Goal: Task Accomplishment & Management: Manage account settings

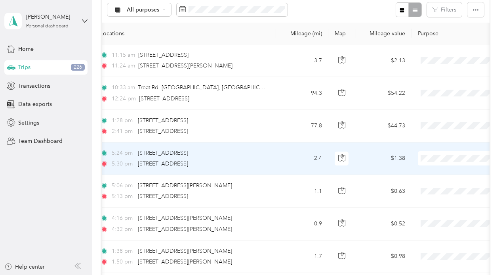
scroll to position [79, 0]
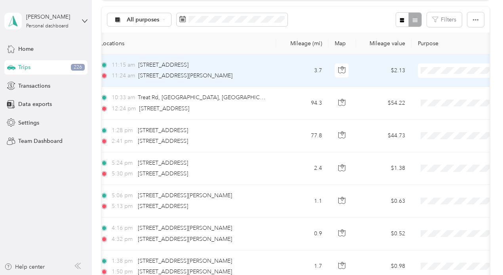
click at [429, 249] on span "Commute" at bounding box center [461, 249] width 73 height 8
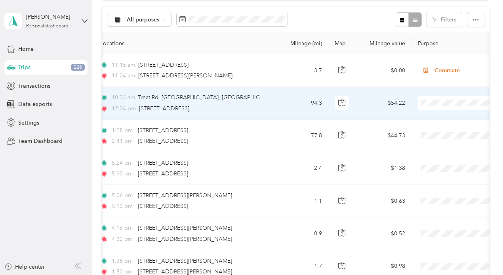
click at [453, 71] on span "Personal" at bounding box center [461, 70] width 73 height 8
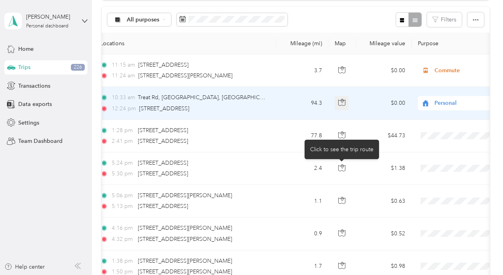
click at [341, 103] on icon "button" at bounding box center [342, 101] width 2 height 4
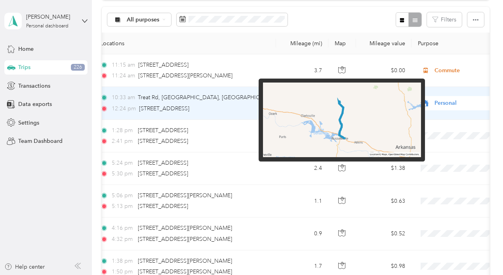
click at [334, 120] on img at bounding box center [342, 119] width 158 height 75
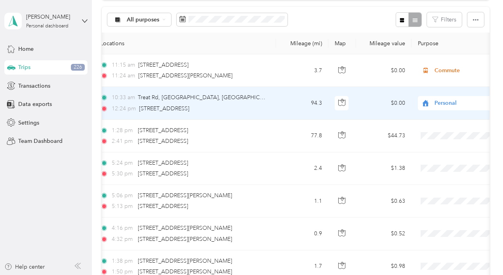
click at [370, 119] on td "$0.00" at bounding box center [383, 103] width 55 height 33
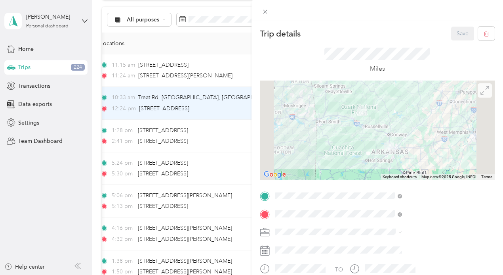
click at [481, 91] on icon at bounding box center [485, 90] width 9 height 9
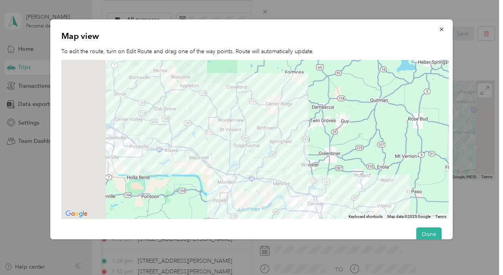
drag, startPoint x: 163, startPoint y: 110, endPoint x: 348, endPoint y: 157, distance: 190.9
click at [348, 157] on div at bounding box center [255, 139] width 388 height 159
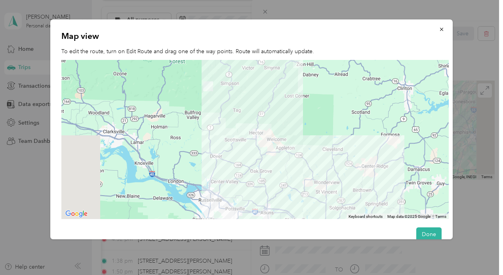
drag, startPoint x: 170, startPoint y: 101, endPoint x: 260, endPoint y: 165, distance: 110.2
click at [266, 163] on div at bounding box center [255, 139] width 388 height 159
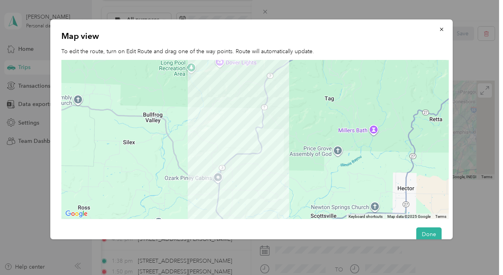
drag, startPoint x: 164, startPoint y: 96, endPoint x: 289, endPoint y: 210, distance: 168.9
click at [289, 210] on div at bounding box center [255, 139] width 388 height 159
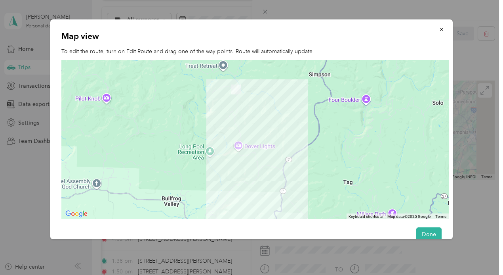
drag, startPoint x: 251, startPoint y: 96, endPoint x: 269, endPoint y: 172, distance: 78.5
click at [269, 172] on div at bounding box center [255, 139] width 388 height 159
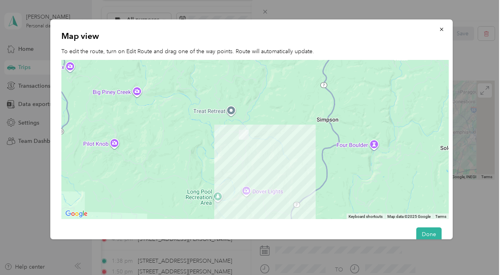
drag, startPoint x: 268, startPoint y: 100, endPoint x: 273, endPoint y: 122, distance: 22.3
click at [275, 145] on div at bounding box center [255, 139] width 388 height 159
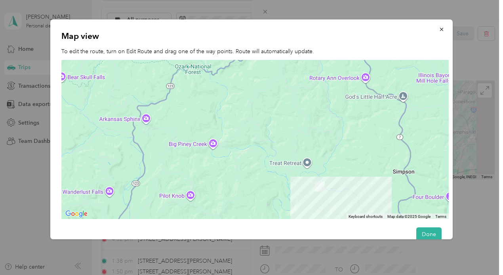
drag, startPoint x: 268, startPoint y: 84, endPoint x: 344, endPoint y: 141, distance: 94.3
click at [344, 141] on div at bounding box center [255, 139] width 388 height 159
click at [145, 117] on div at bounding box center [255, 139] width 388 height 159
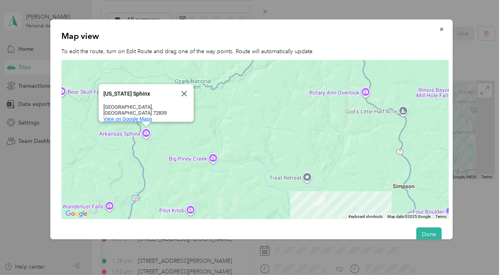
click at [132, 116] on span "View on Google Maps" at bounding box center [127, 119] width 49 height 6
click at [439, 30] on icon "button" at bounding box center [442, 30] width 6 height 6
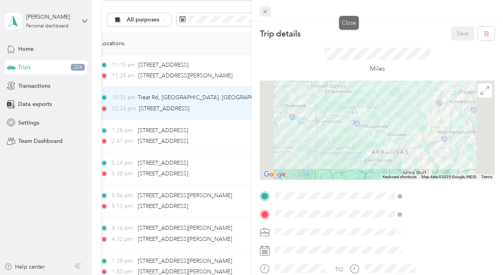
click at [269, 13] on icon at bounding box center [265, 11] width 7 height 7
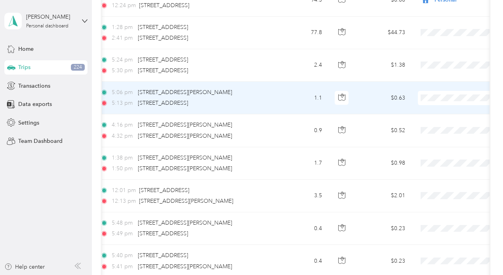
scroll to position [198, 0]
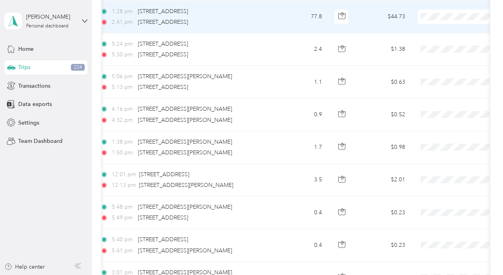
click at [467, 112] on span "Personal" at bounding box center [461, 111] width 73 height 8
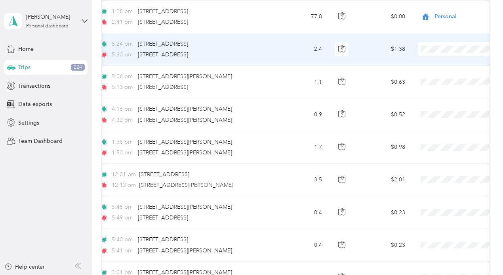
click at [439, 144] on span "Personal" at bounding box center [461, 144] width 73 height 8
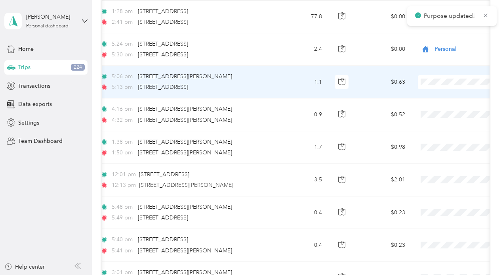
click at [436, 173] on span "Personal" at bounding box center [461, 176] width 73 height 8
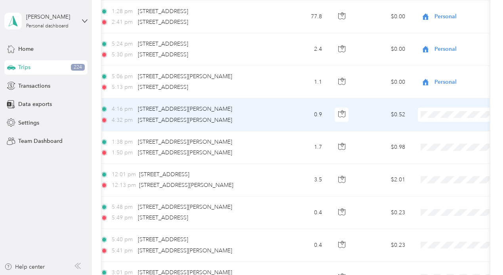
click at [455, 83] on li "Personal" at bounding box center [454, 82] width 98 height 14
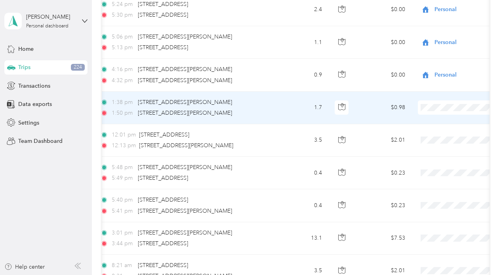
click at [453, 73] on span "Personal" at bounding box center [461, 75] width 73 height 8
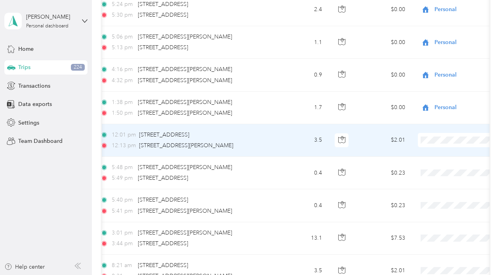
click at [442, 191] on span "Commute" at bounding box center [461, 188] width 73 height 8
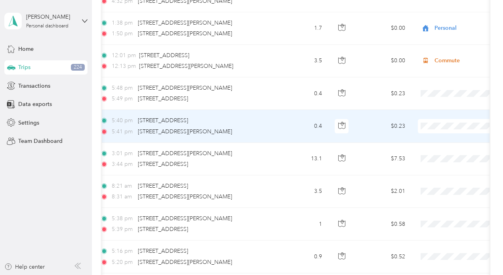
scroll to position [357, 0]
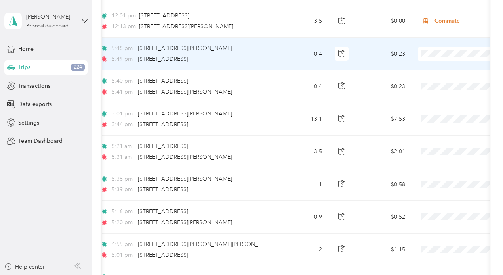
click at [438, 145] on span "Personal" at bounding box center [461, 147] width 73 height 8
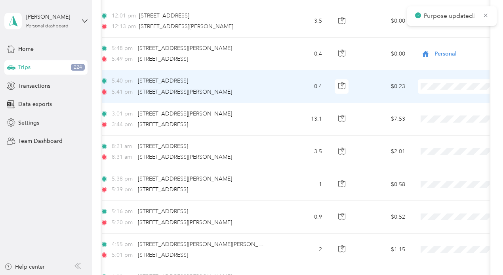
click at [434, 178] on span "Personal" at bounding box center [461, 180] width 73 height 8
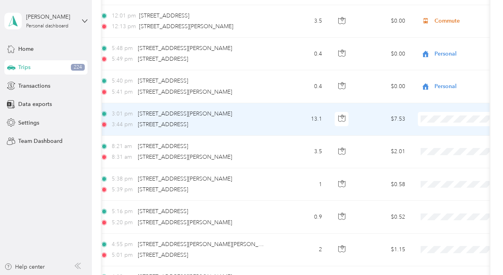
click at [442, 87] on li "Personal" at bounding box center [454, 86] width 98 height 14
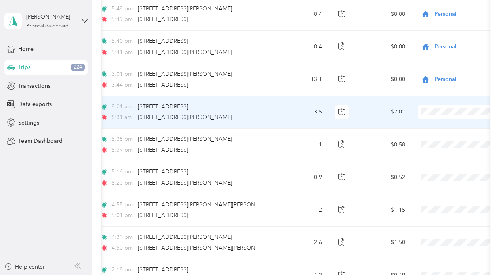
click at [442, 161] on span "Commute" at bounding box center [461, 162] width 73 height 8
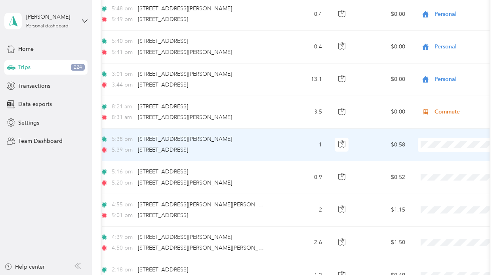
click at [456, 127] on li "Real Estate" at bounding box center [454, 125] width 98 height 14
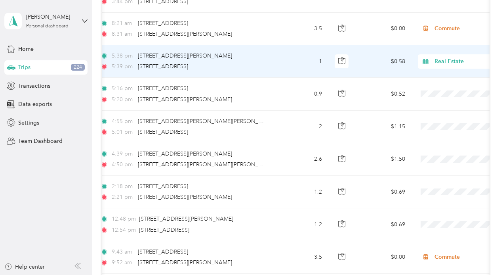
scroll to position [555, 0]
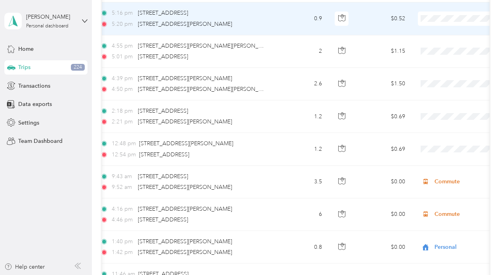
click at [449, 123] on span "Real Estate" at bounding box center [461, 126] width 73 height 8
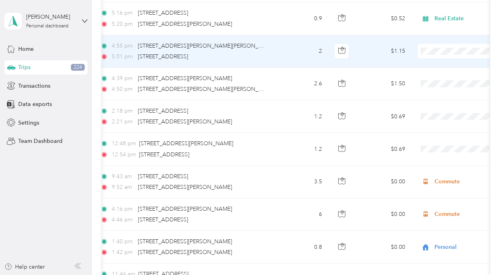
click at [434, 142] on span "Personal" at bounding box center [461, 144] width 73 height 8
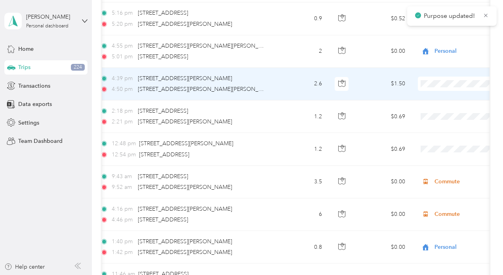
click at [438, 176] on span "Personal" at bounding box center [461, 176] width 73 height 8
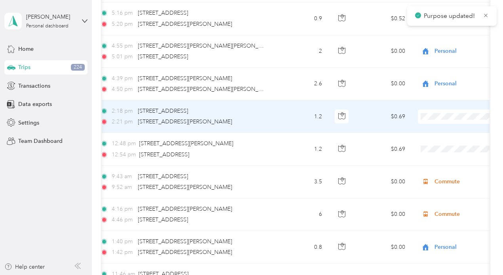
click at [452, 83] on li "Personal" at bounding box center [454, 81] width 98 height 14
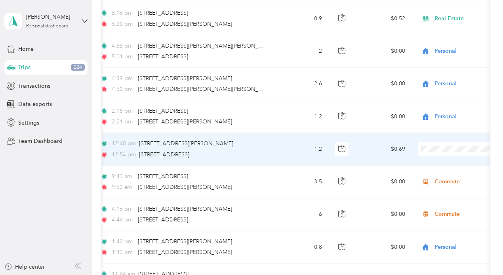
click at [457, 114] on span "Personal" at bounding box center [461, 115] width 73 height 8
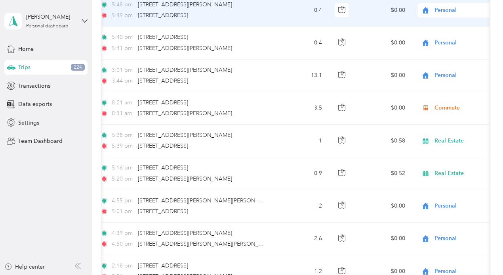
scroll to position [396, 0]
